Goal: Task Accomplishment & Management: Manage account settings

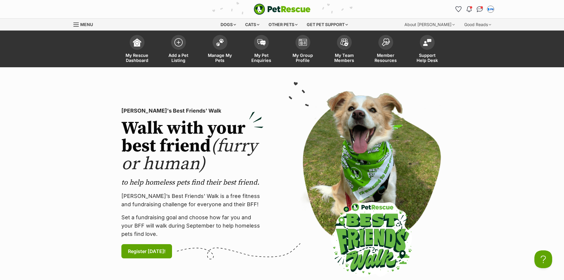
click at [76, 20] on link "Menu" at bounding box center [85, 24] width 24 height 11
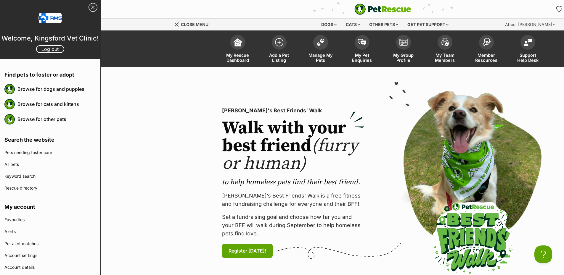
click at [139, 97] on section "PetRescue's Best Friends' Walk Walk with your best friend (furry or human) to h…" at bounding box center [383, 183] width 564 height 232
click at [240, 41] on img at bounding box center [238, 41] width 8 height 8
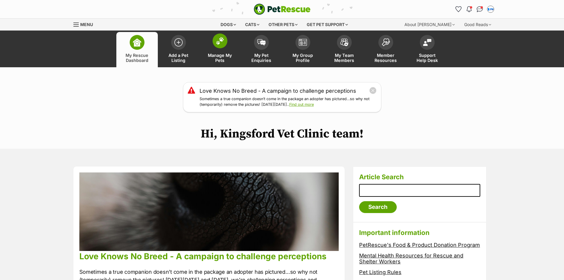
click at [219, 42] on img at bounding box center [220, 41] width 8 height 8
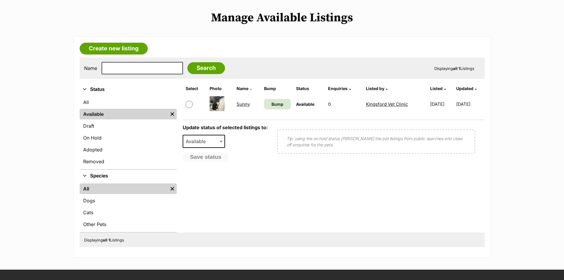
scroll to position [118, 0]
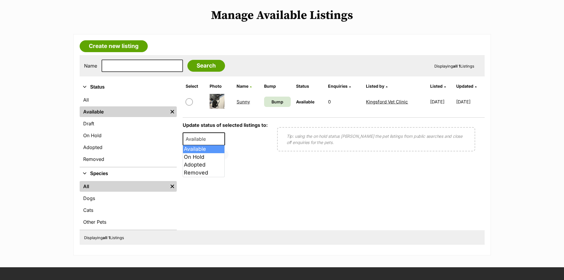
click at [221, 136] on span at bounding box center [222, 138] width 6 height 13
select select "rehomed"
click at [188, 102] on input "checkbox" at bounding box center [189, 101] width 7 height 7
checkbox input "true"
click at [217, 155] on button "Save status" at bounding box center [206, 155] width 47 height 10
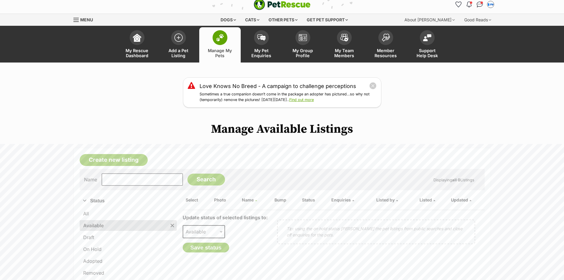
scroll to position [0, 0]
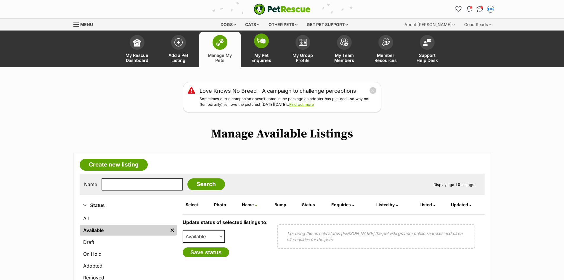
click at [250, 48] on link "My Pet Enquiries" at bounding box center [261, 49] width 41 height 35
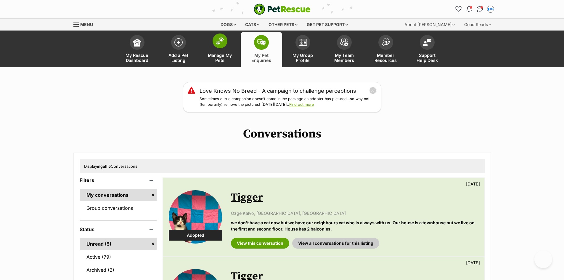
click at [213, 48] on link "Manage My Pets" at bounding box center [219, 49] width 41 height 35
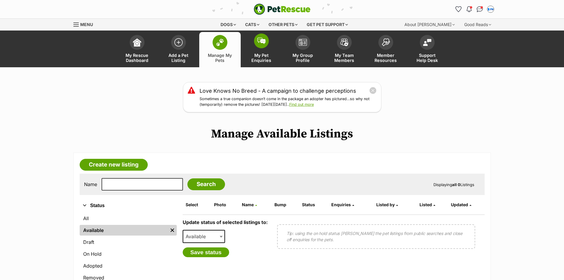
click at [263, 53] on span "My Pet Enquiries" at bounding box center [261, 58] width 27 height 10
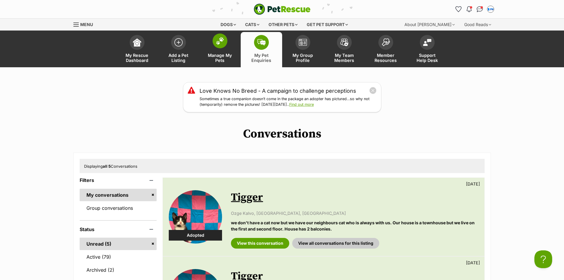
click at [222, 57] on span "Manage My Pets" at bounding box center [220, 58] width 27 height 10
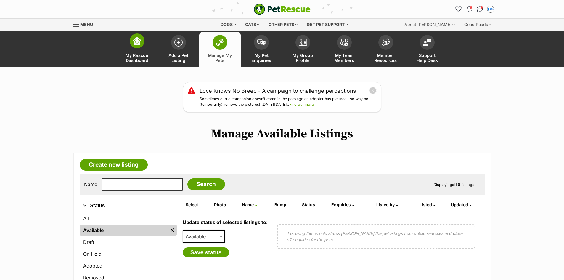
click at [137, 41] on img at bounding box center [137, 41] width 8 height 8
